Goal: Obtain resource: Download file/media

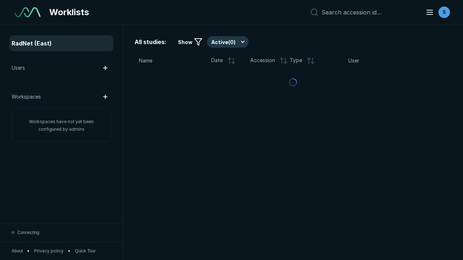
scroll to position [1974, 3012]
